Goal: Task Accomplishment & Management: Manage account settings

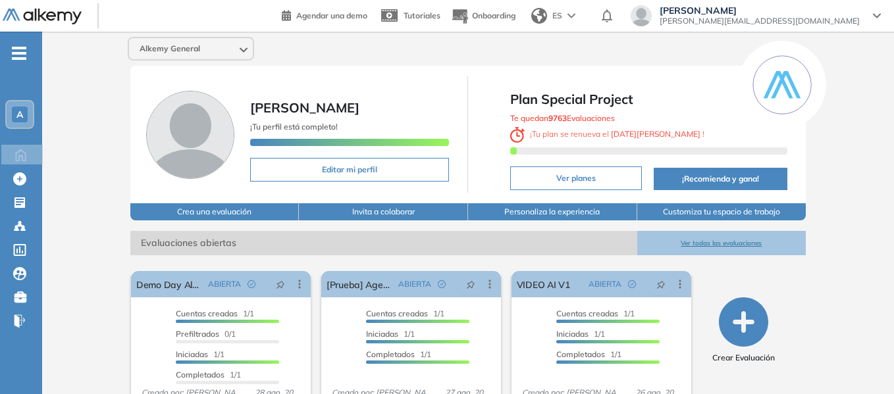
click at [809, 14] on span "[PERSON_NAME]" at bounding box center [759, 10] width 200 height 11
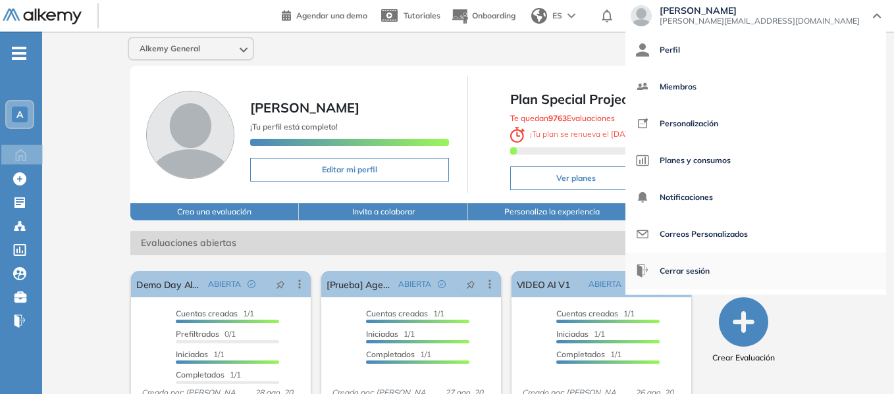
click at [709, 270] on span "Cerrar sesión" at bounding box center [684, 271] width 50 height 32
